Goal: Transaction & Acquisition: Purchase product/service

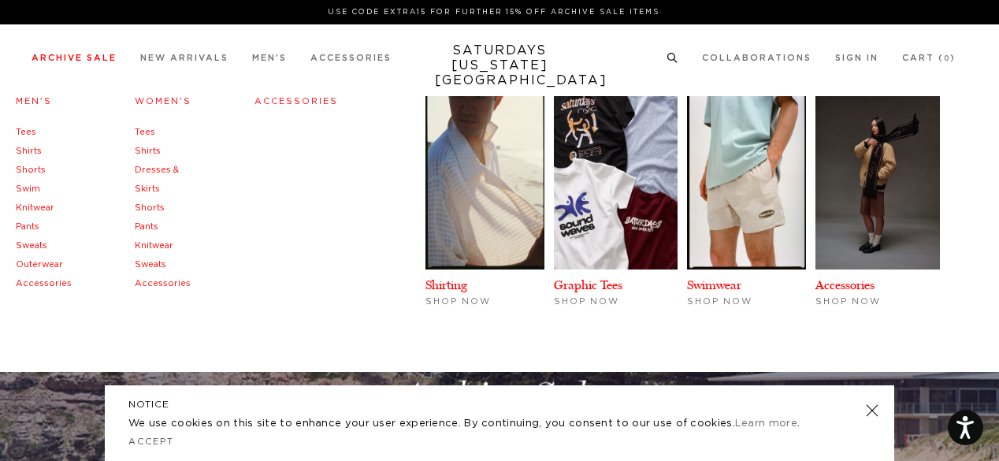
click at [33, 132] on link "Tees" at bounding box center [26, 132] width 20 height 9
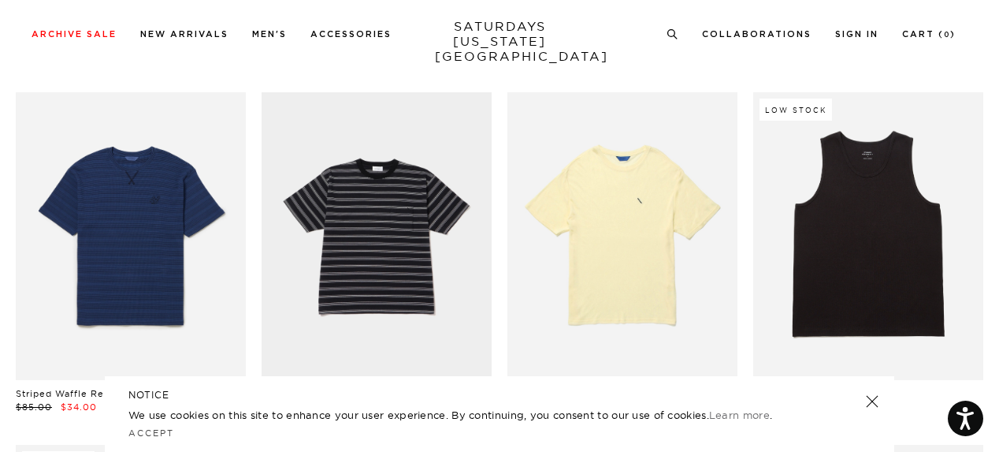
scroll to position [1162, 0]
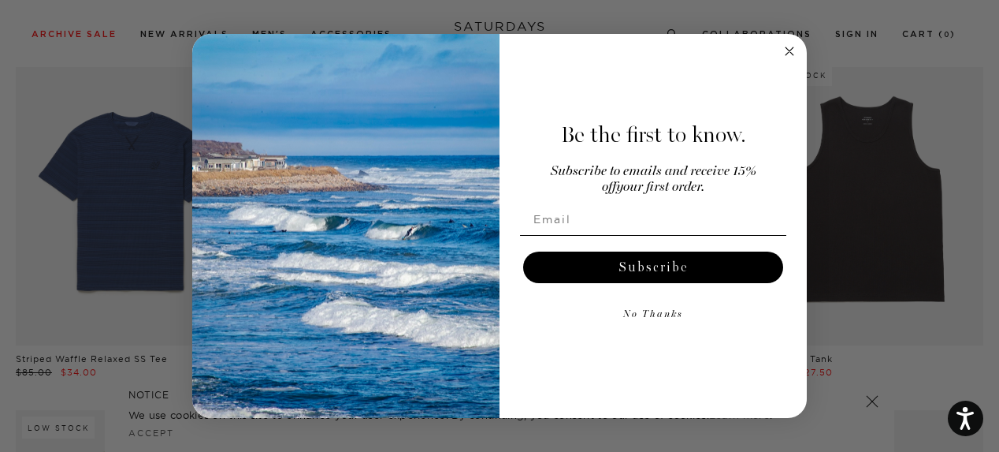
click at [787, 47] on circle "Close dialog" at bounding box center [790, 51] width 18 height 18
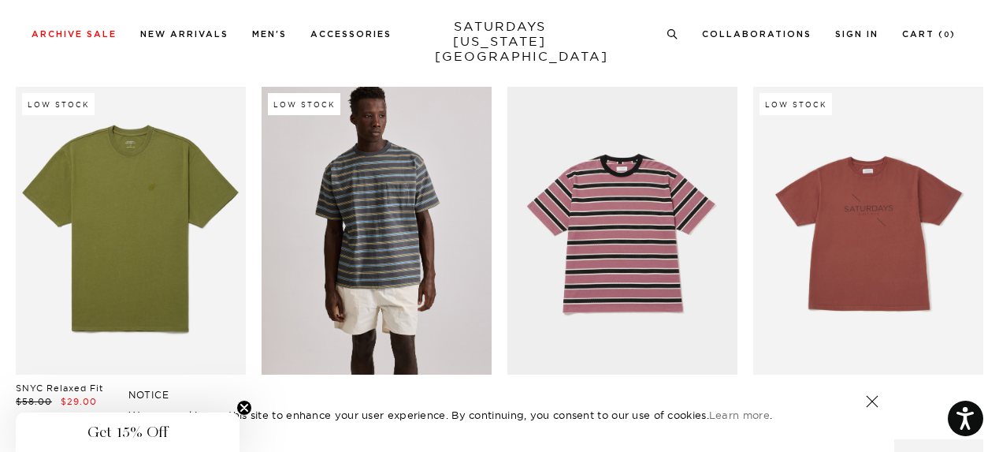
scroll to position [1518, 0]
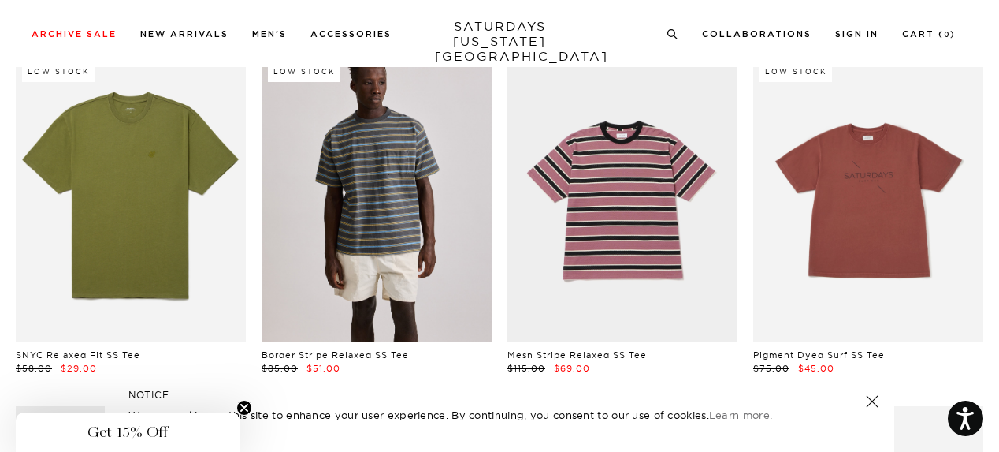
click at [412, 244] on link at bounding box center [377, 198] width 230 height 288
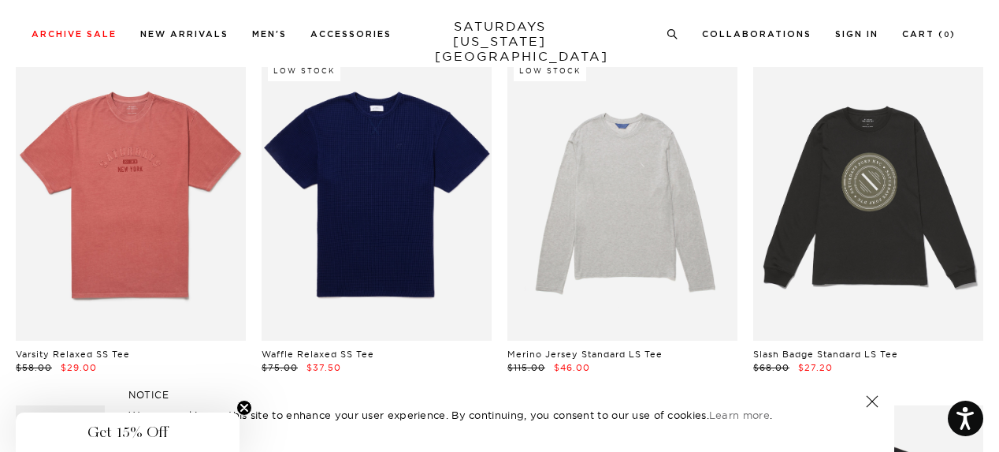
scroll to position [2929, 0]
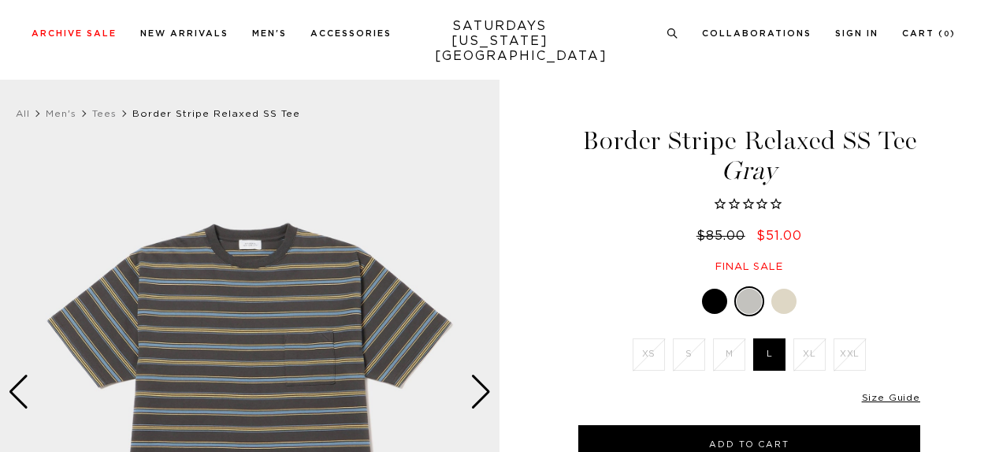
scroll to position [136, 0]
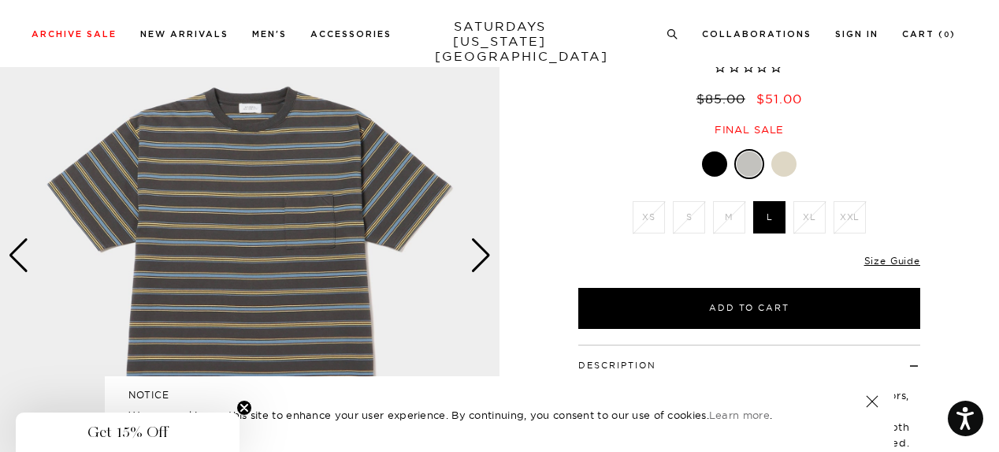
click at [725, 158] on div at bounding box center [714, 163] width 25 height 25
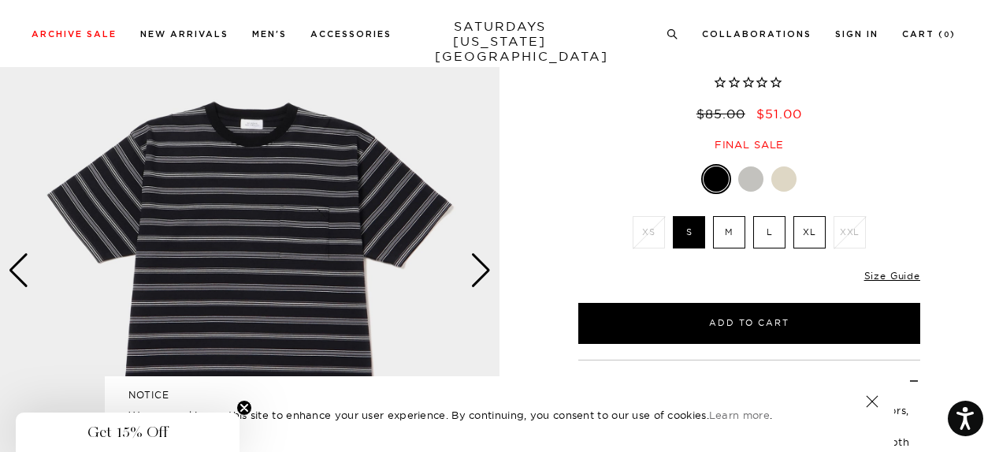
click at [794, 169] on div at bounding box center [749, 179] width 342 height 30
click at [790, 177] on div at bounding box center [784, 178] width 25 height 25
